Goal: Task Accomplishment & Management: Manage account settings

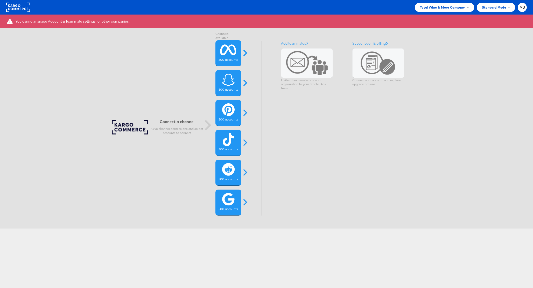
click at [451, 10] on div "Total Wine & More Company" at bounding box center [444, 7] width 59 height 9
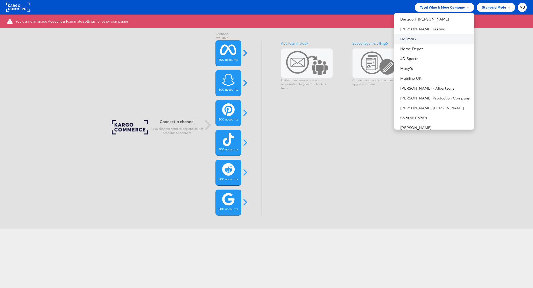
scroll to position [107, 0]
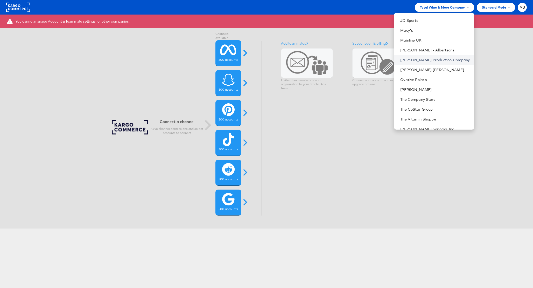
click at [442, 60] on link "[PERSON_NAME] Production Company" at bounding box center [436, 59] width 70 height 5
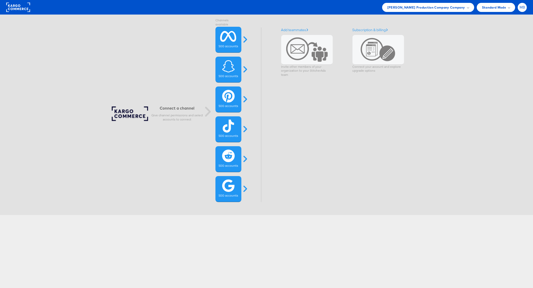
click at [521, 8] on span "MB" at bounding box center [523, 7] width 6 height 3
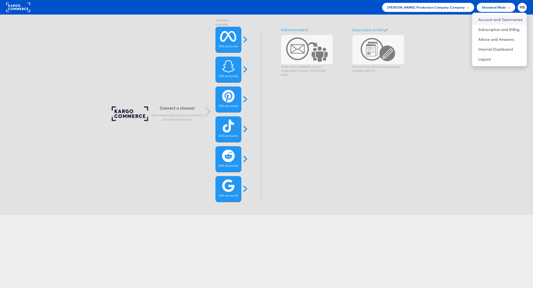
click at [507, 21] on link "Account and Teammates" at bounding box center [501, 19] width 44 height 5
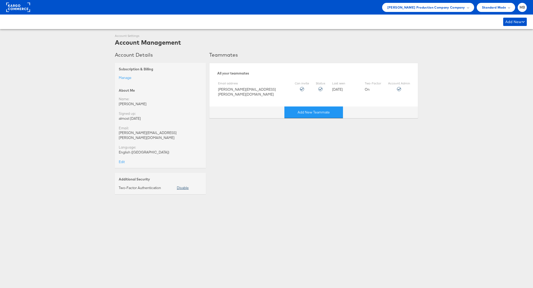
click at [183, 185] on button "Disable" at bounding box center [183, 187] width 12 height 5
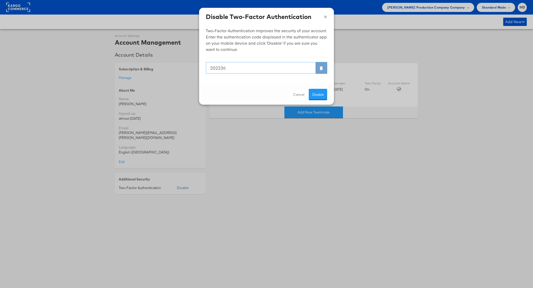
type input "202236"
click at [309, 89] on button "Disable" at bounding box center [318, 95] width 18 height 12
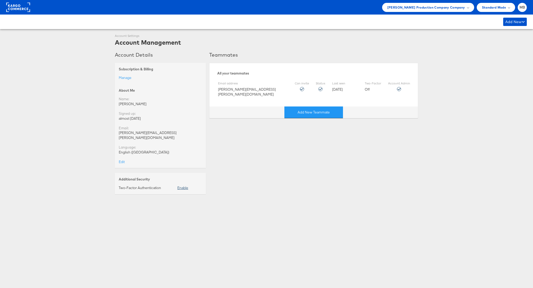
click at [181, 185] on link "Enable" at bounding box center [182, 187] width 11 height 5
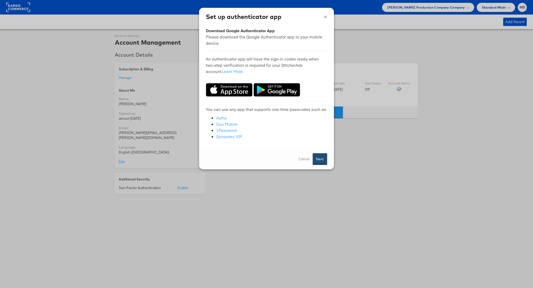
click at [321, 154] on button "Next" at bounding box center [320, 159] width 15 height 12
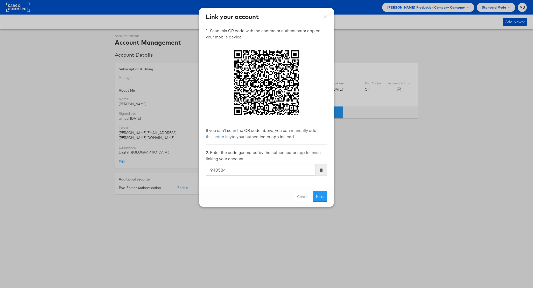
type input "940584"
click at [313, 191] on button "Next" at bounding box center [320, 197] width 15 height 12
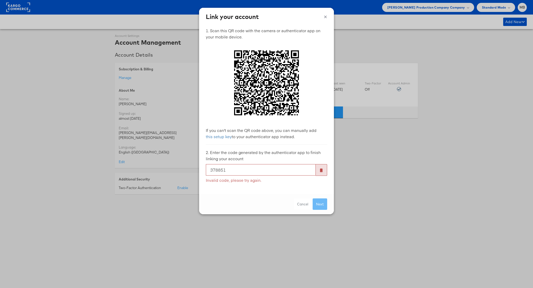
type input "378851"
click at [313, 198] on button "Next" at bounding box center [320, 204] width 15 height 12
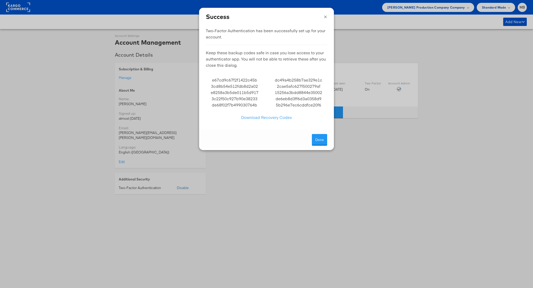
click at [306, 134] on div "Done" at bounding box center [266, 139] width 135 height 20
click at [324, 142] on button "Done" at bounding box center [319, 140] width 15 height 12
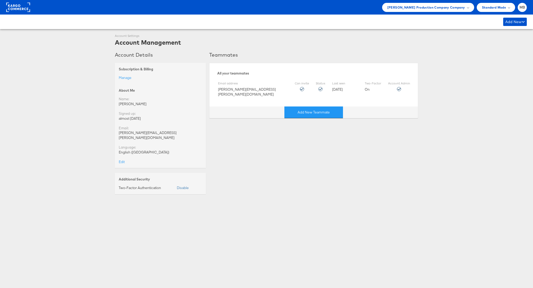
click at [273, 158] on div "Teammates Email has been sent Invite a teammate Fields marked with * are requir…" at bounding box center [313, 123] width 209 height 142
